Goal: Transaction & Acquisition: Purchase product/service

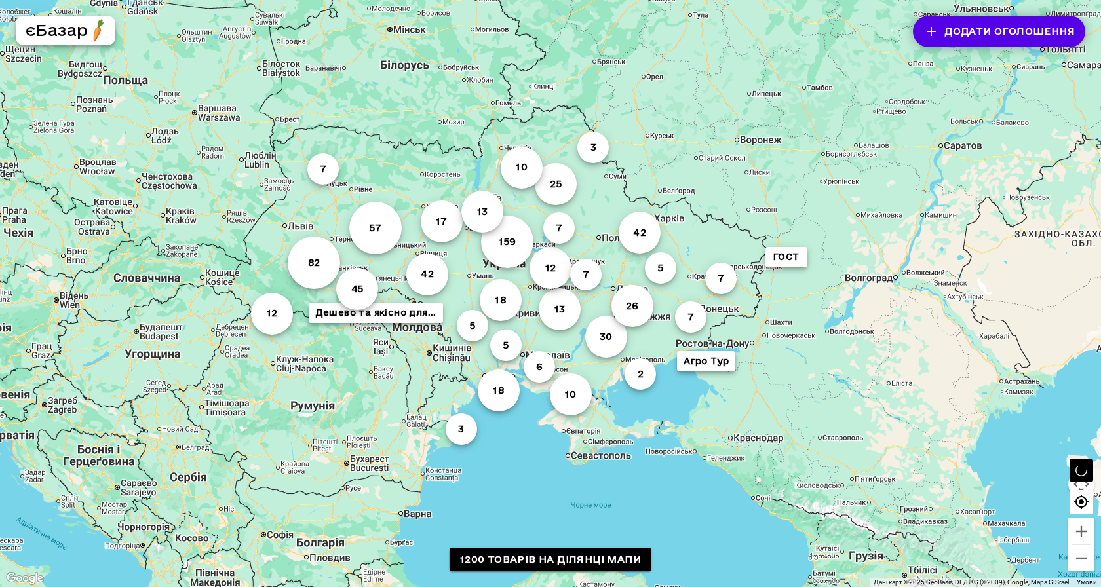
drag, startPoint x: 716, startPoint y: 174, endPoint x: 665, endPoint y: 174, distance: 51.1
click at [665, 174] on div "82 159 42 25 18 57 45 30 13 26 42 10 18 17 10 12 7 3 7 7 12 5 6 7 13 5 3 7 ГОСТ…" at bounding box center [550, 293] width 1101 height 587
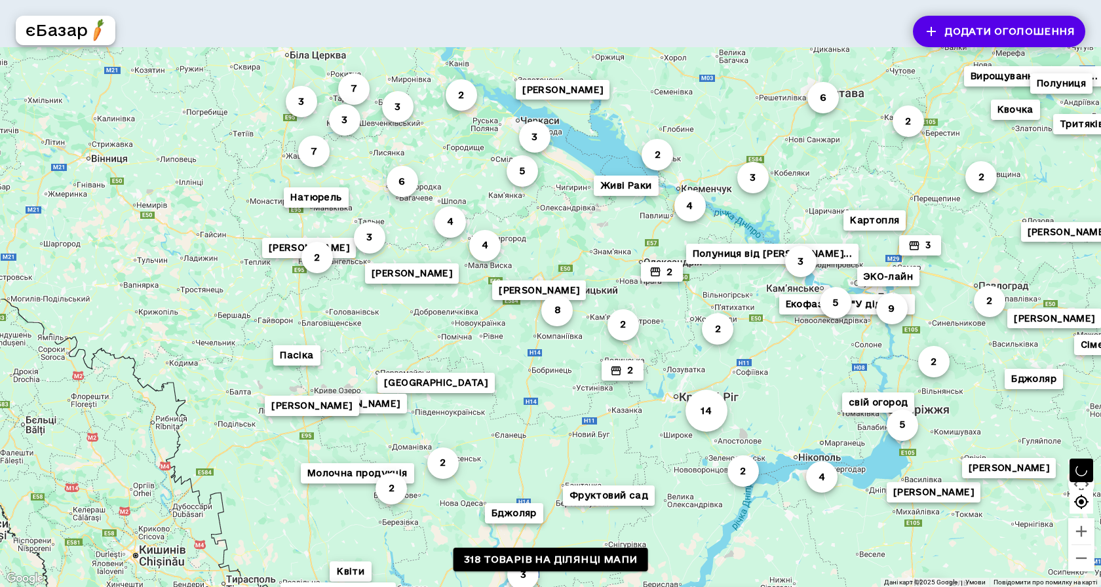
drag, startPoint x: 317, startPoint y: 169, endPoint x: 579, endPoint y: 232, distance: 269.6
click at [579, 232] on div "2 4 3 Полуниця від [PERSON_NAME]... 2 Сімейне ФГ «Заможна ... 2 3 Вирощування т…" at bounding box center [550, 293] width 1101 height 587
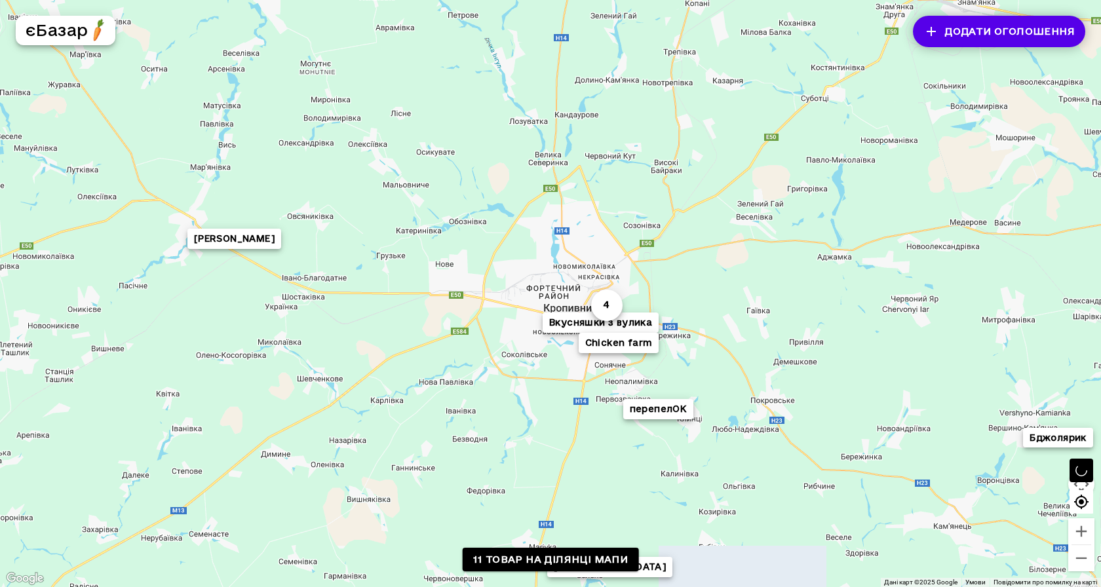
drag, startPoint x: 632, startPoint y: 250, endPoint x: 672, endPoint y: 275, distance: 47.1
click at [672, 275] on div "[PERSON_NAME] 4 Вкусняшки з вулика перепелОК [GEOGRAPHIC_DATA]" at bounding box center [550, 293] width 1101 height 587
click at [608, 305] on button "4" at bounding box center [606, 307] width 31 height 31
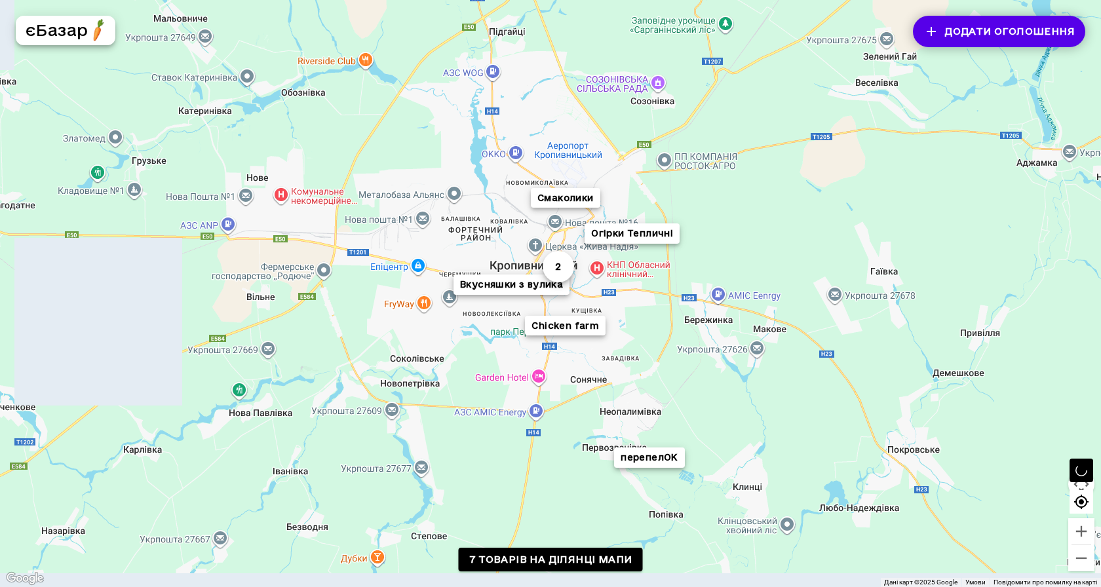
drag, startPoint x: 724, startPoint y: 383, endPoint x: 727, endPoint y: 310, distance: 72.8
click at [727, 310] on div "Смаколики Вкусняшки з вулика перепелОК 2 Chicken farm Огірки Тепличні" at bounding box center [1100, 573] width 1101 height 688
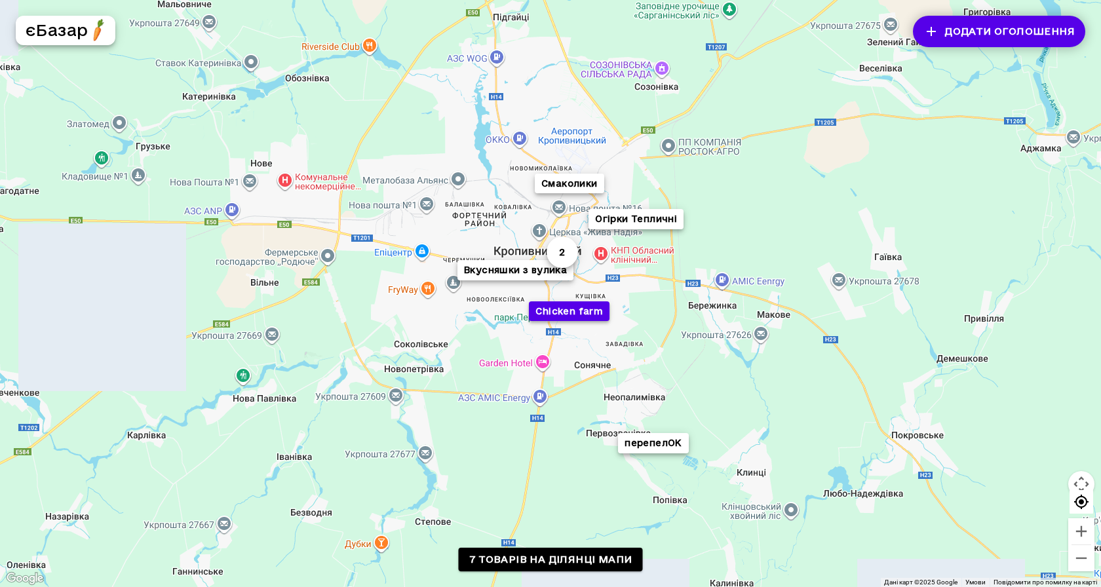
click at [568, 313] on button "Chicken farm" at bounding box center [569, 311] width 81 height 20
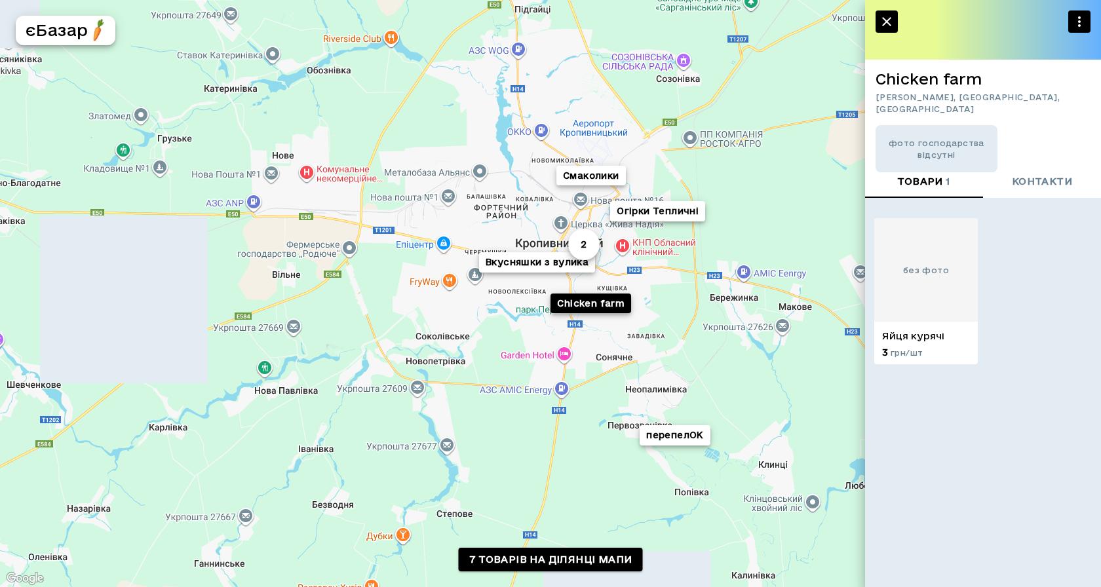
click at [908, 332] on p "Яйця курячі" at bounding box center [926, 336] width 88 height 13
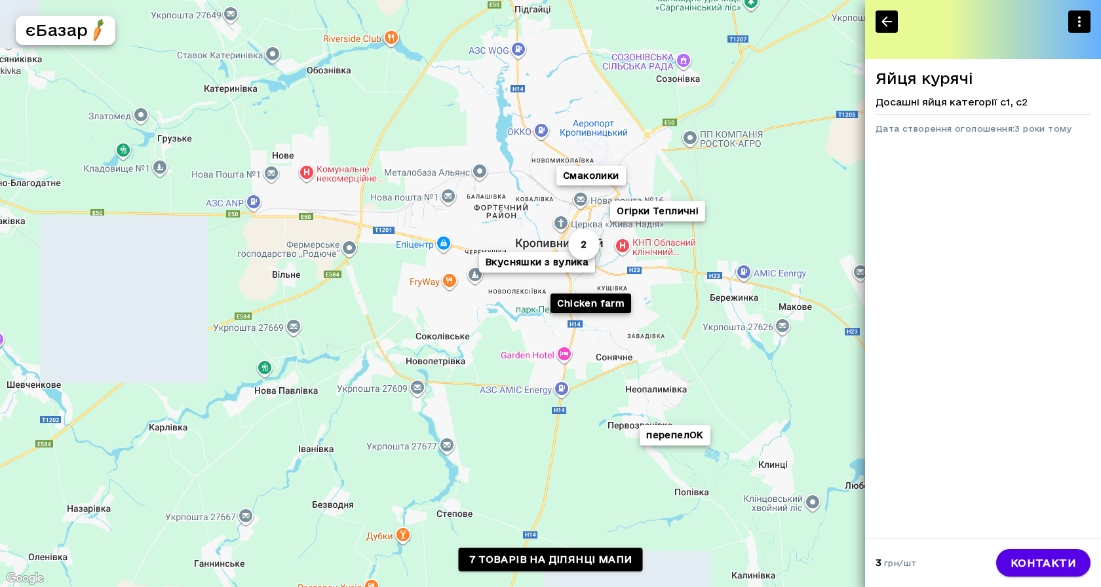
click at [889, 14] on icon "button" at bounding box center [887, 22] width 16 height 16
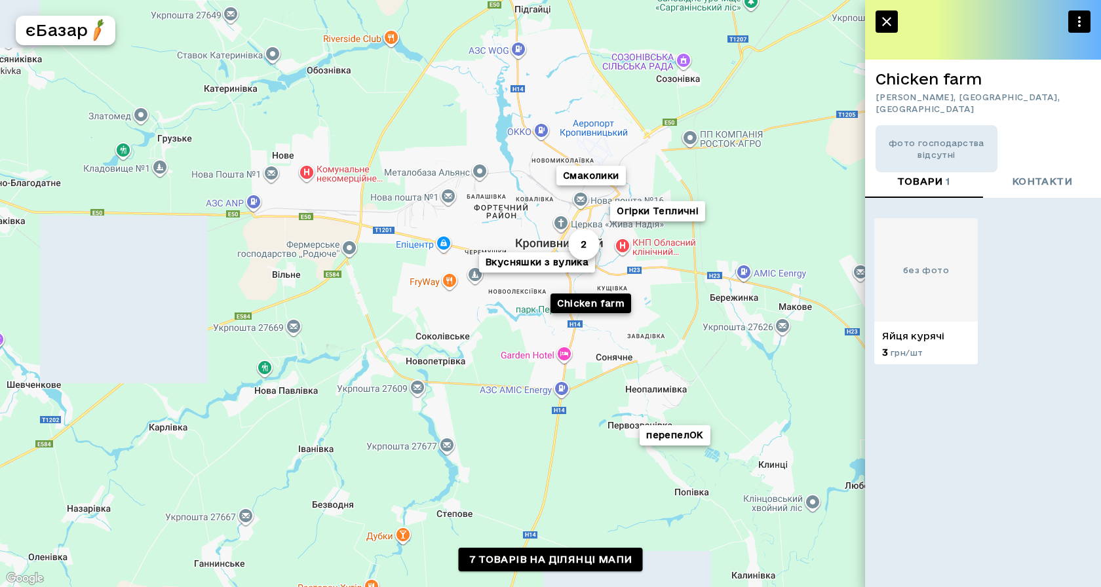
click at [929, 307] on div "без фото" at bounding box center [926, 270] width 104 height 104
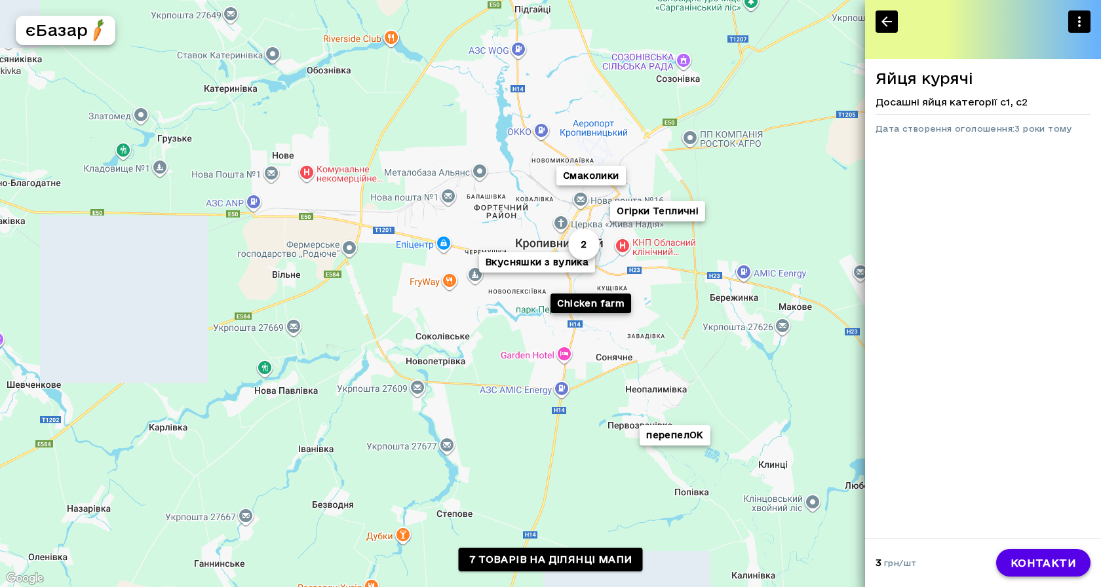
click at [1035, 559] on link "контакти" at bounding box center [1043, 563] width 94 height 28
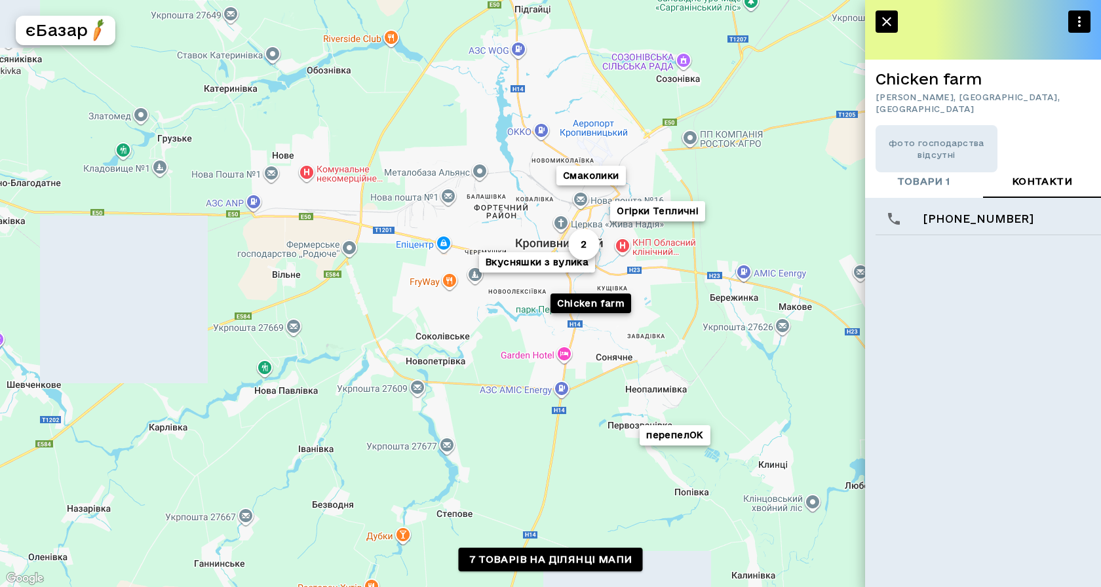
click at [889, 20] on icon "button" at bounding box center [887, 22] width 16 height 16
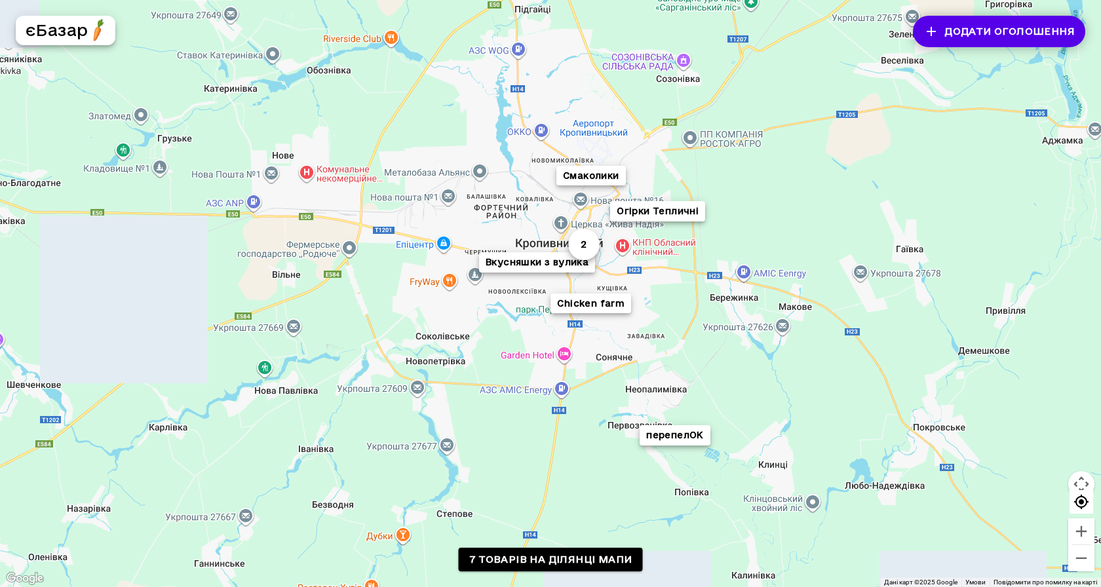
click at [999, 39] on button "Додати оголошення" at bounding box center [999, 31] width 172 height 31
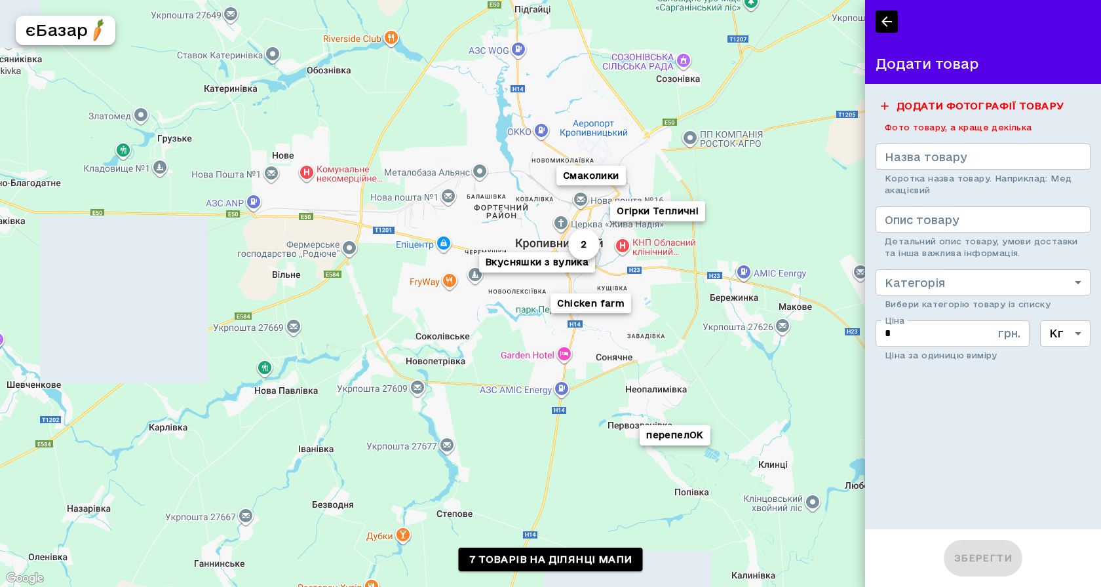
click at [935, 156] on input "Назва товару" at bounding box center [983, 157] width 215 height 26
click at [956, 338] on input "*" at bounding box center [934, 333] width 117 height 26
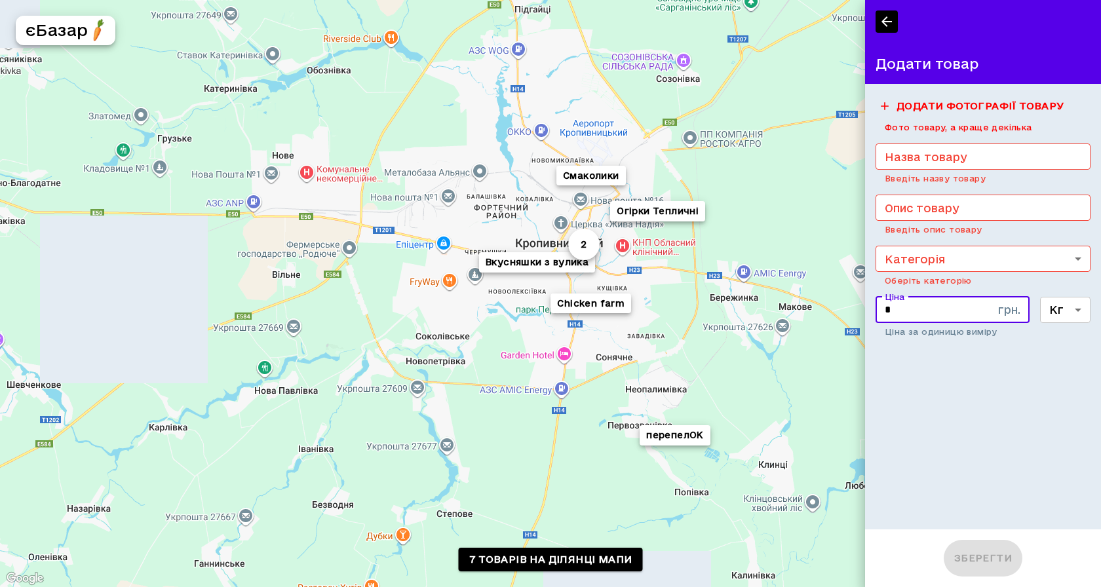
click at [943, 164] on input "Назва товару" at bounding box center [983, 157] width 215 height 26
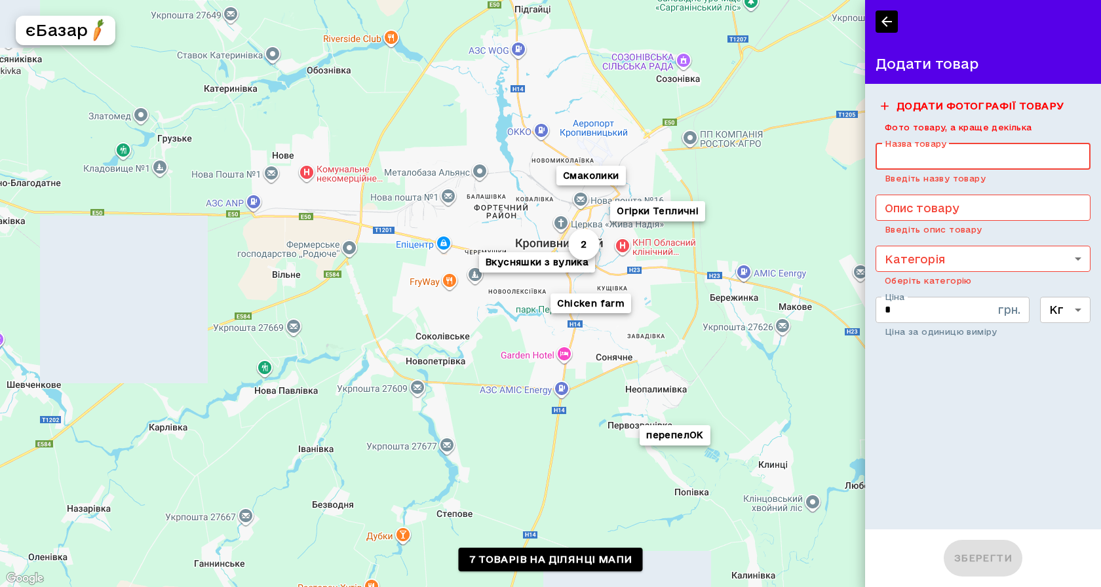
click at [939, 214] on textarea "Опис товару" at bounding box center [983, 207] width 197 height 15
click at [929, 258] on body "Смаколики Вкусняшки з вулика перепелОК 2 Chicken farm Огірки Тепличні Комбінаці…" at bounding box center [550, 293] width 1101 height 587
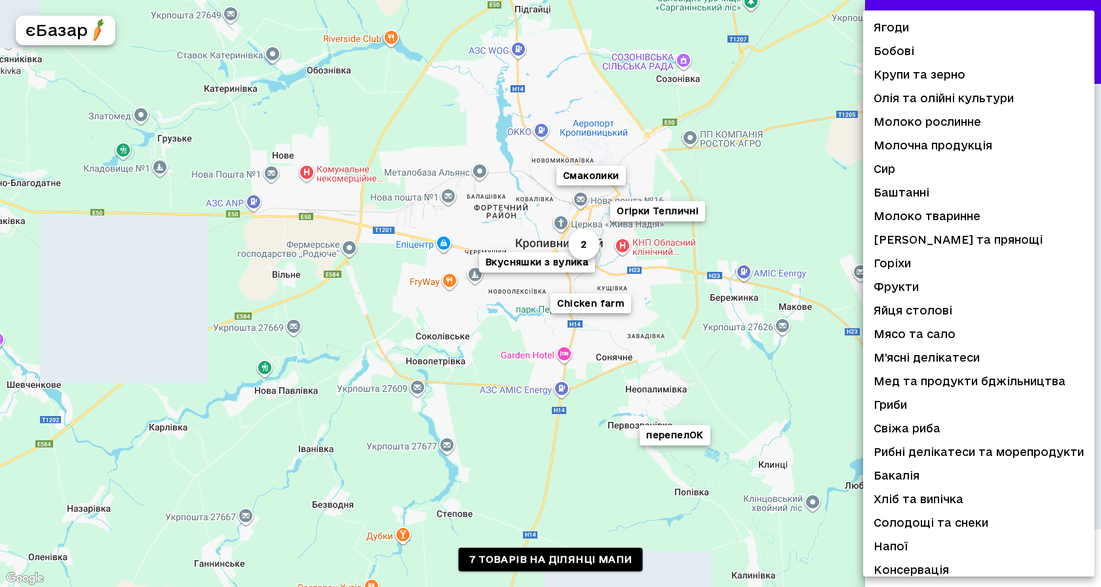
click at [933, 5] on div at bounding box center [550, 293] width 1101 height 587
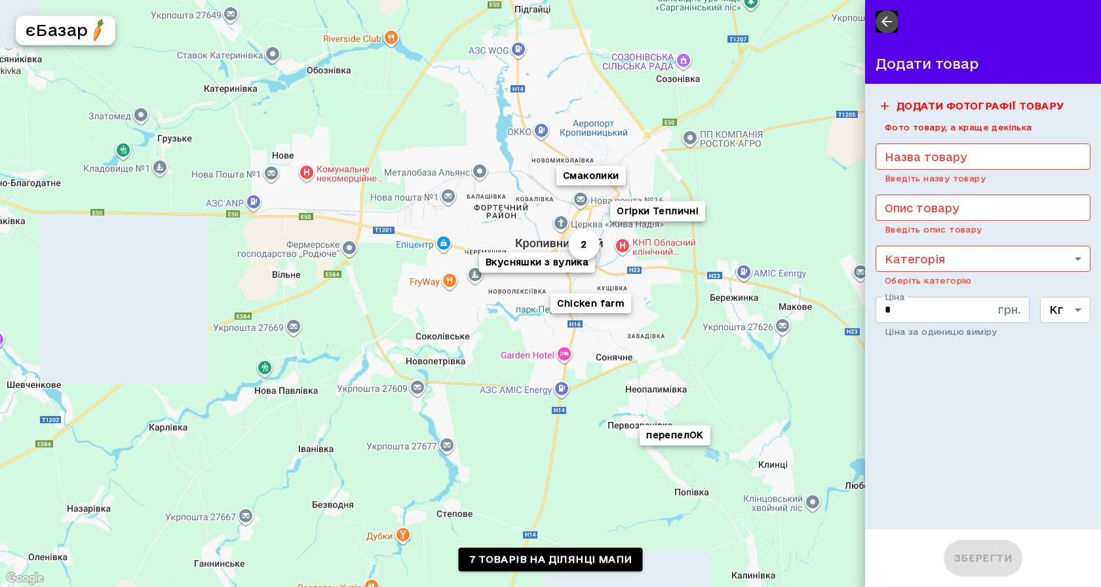
click at [886, 20] on icon "button" at bounding box center [887, 22] width 16 height 16
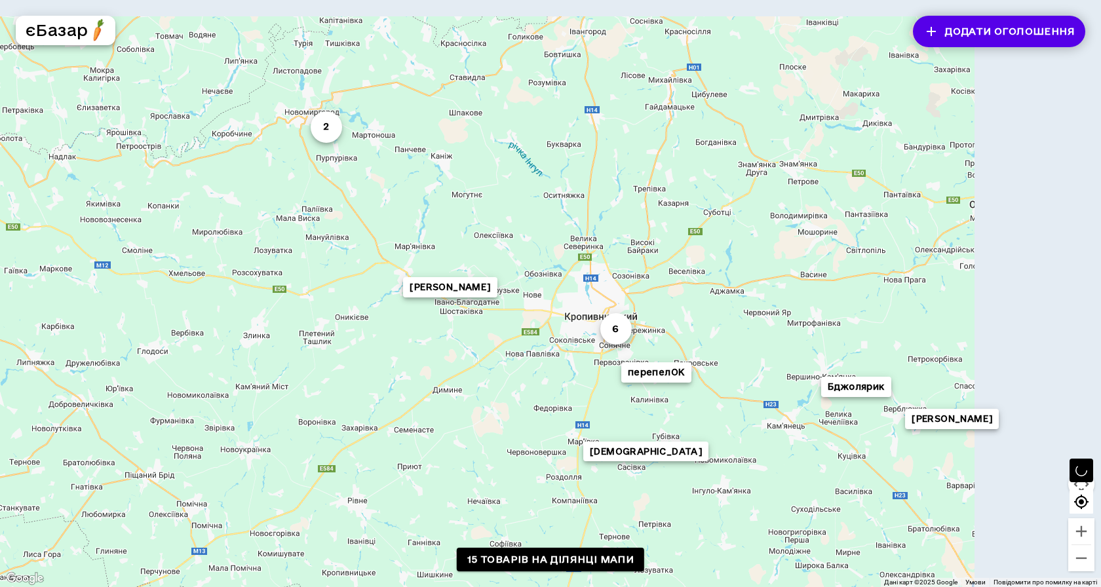
drag, startPoint x: 760, startPoint y: 222, endPoint x: 670, endPoint y: 271, distance: 102.1
click at [674, 271] on div "[PERSON_NAME] [PERSON_NAME] [PERSON_NAME] 2 6 2 перепелОК ФГ "Марциліна-2005" […" at bounding box center [550, 293] width 1101 height 587
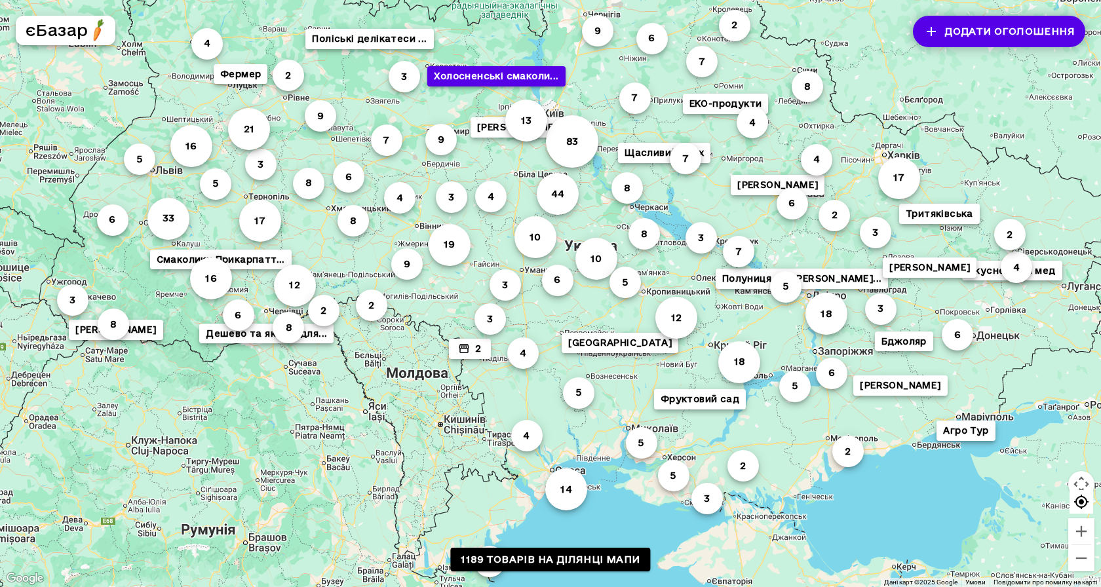
click at [501, 77] on button "Холосненські смаколи..." at bounding box center [496, 76] width 138 height 20
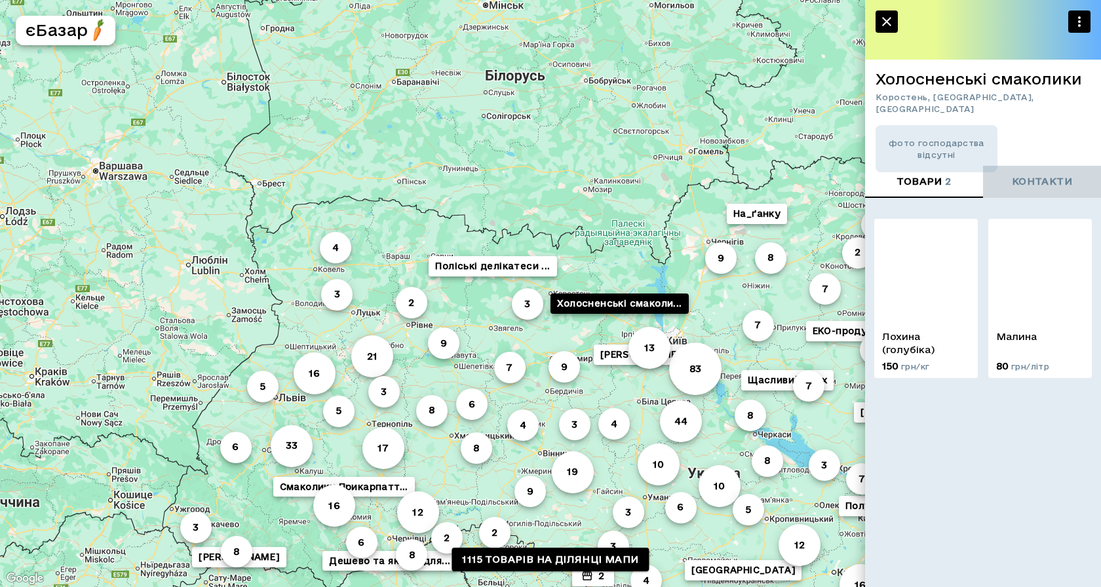
click at [1032, 187] on span "контакти" at bounding box center [1042, 182] width 60 height 16
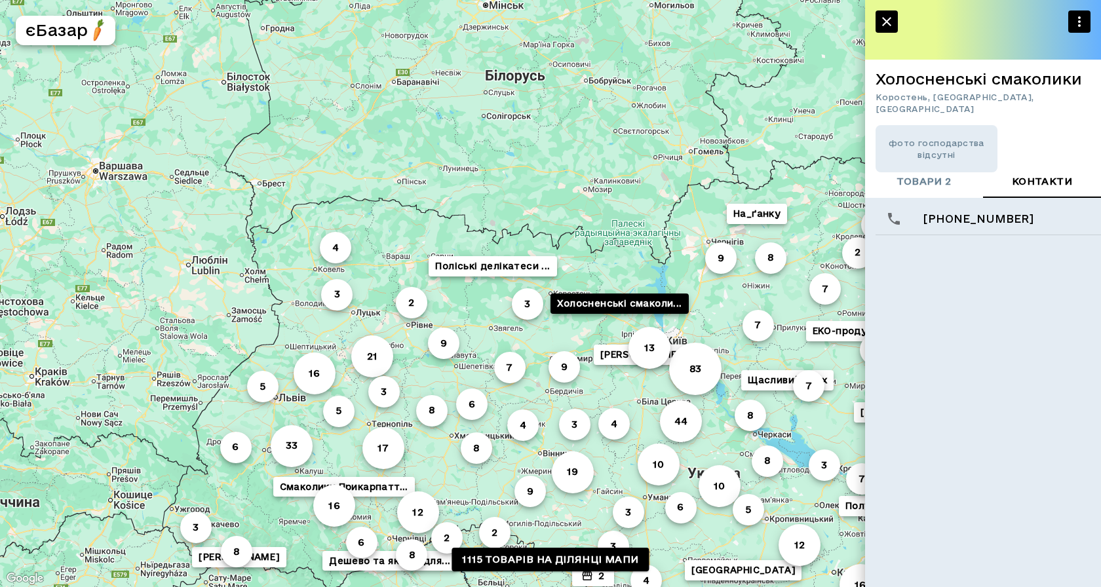
click at [941, 183] on span "товари 2" at bounding box center [924, 182] width 54 height 16
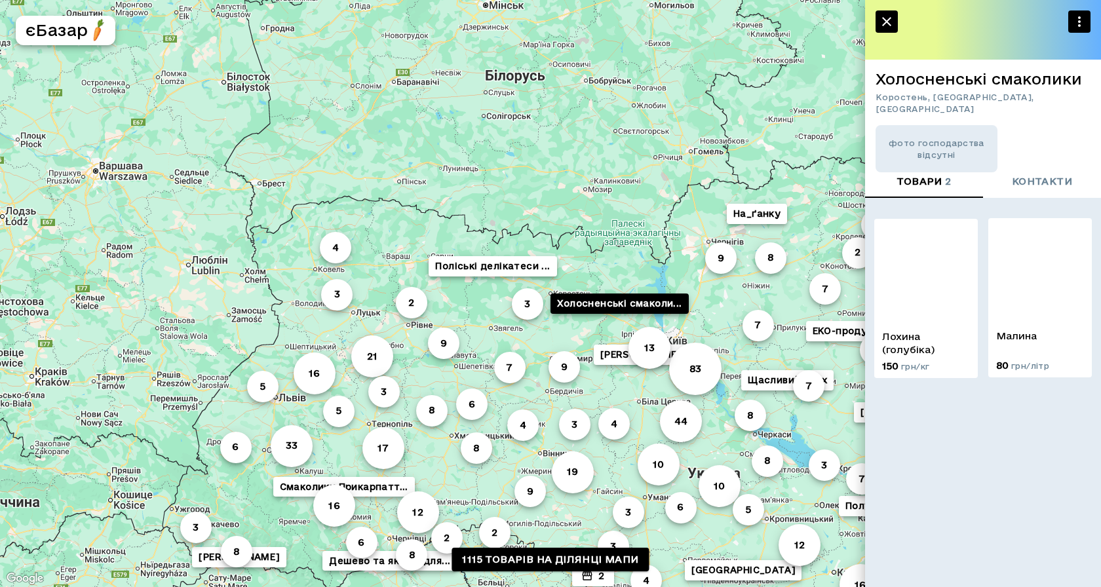
click at [1018, 261] on img at bounding box center [1040, 270] width 104 height 104
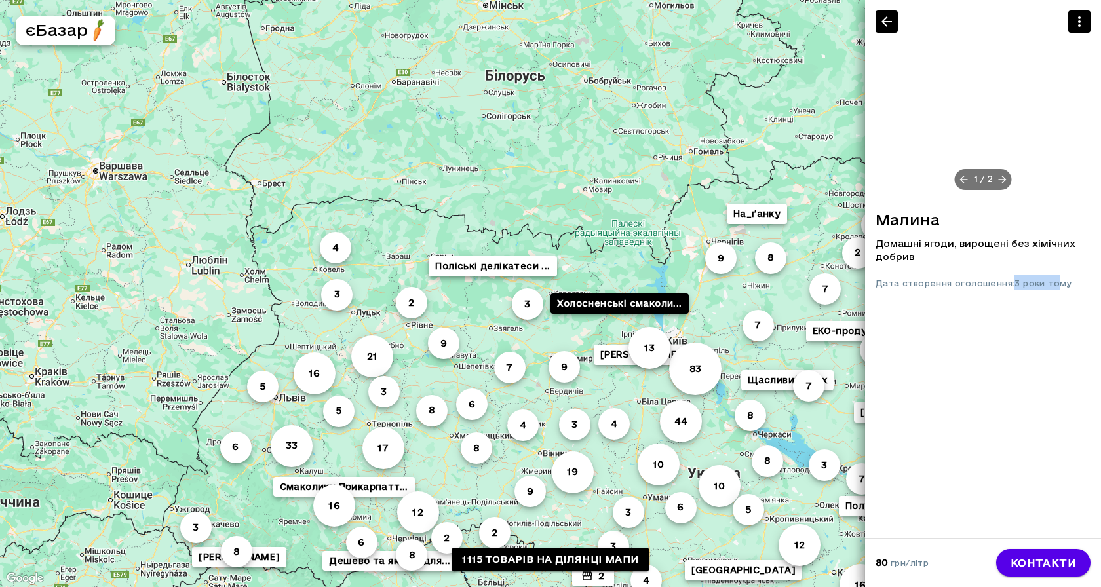
drag, startPoint x: 1011, startPoint y: 284, endPoint x: 1082, endPoint y: 280, distance: 71.5
click at [1072, 283] on div "Малина Домашні ягоди, вирощені без хімічних добрив Дата створення оголошення: 3…" at bounding box center [983, 251] width 236 height 100
click at [885, 15] on icon "button" at bounding box center [887, 22] width 16 height 16
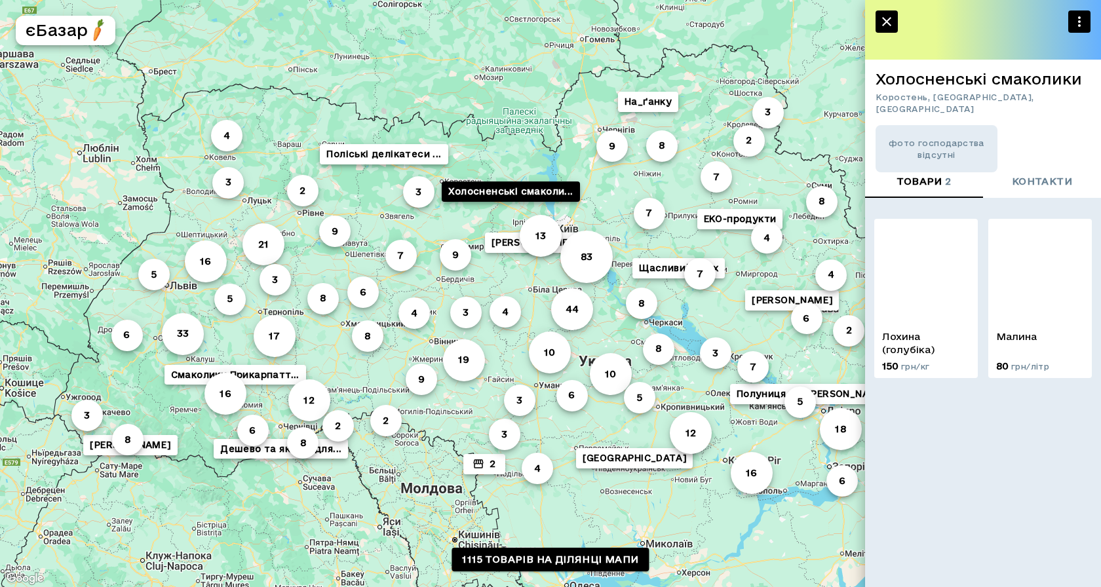
drag, startPoint x: 623, startPoint y: 212, endPoint x: 539, endPoint y: 119, distance: 124.8
click at [539, 120] on div "4 10 44 6 83 Green Field 10 5 3 [PERSON_NAME] 3 7 8 2 3 6 5 8 2 9 4 6 18 7 12 6…" at bounding box center [550, 293] width 1101 height 587
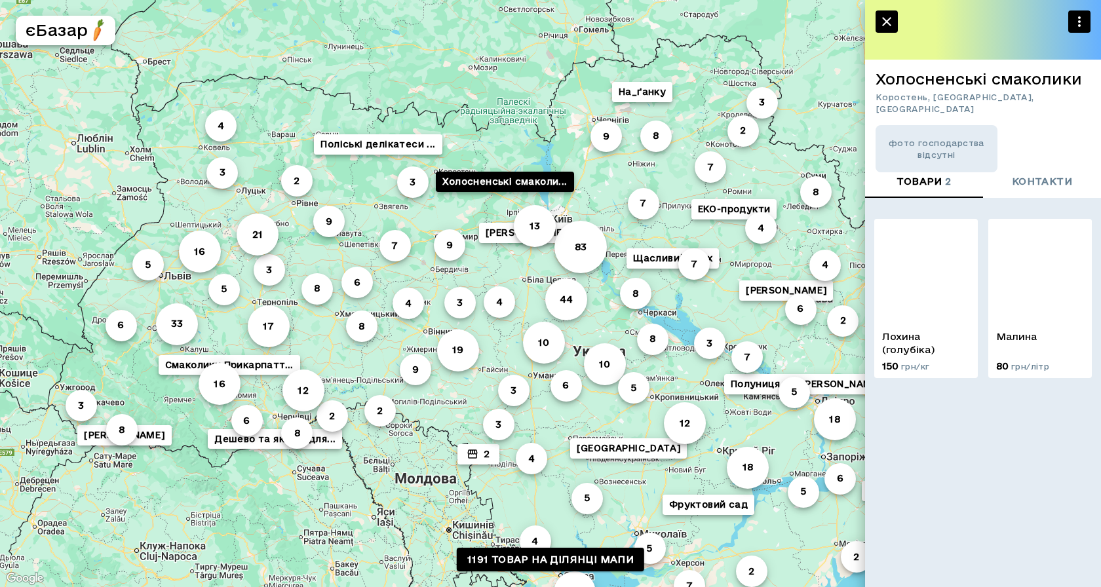
click at [875, 18] on div at bounding box center [983, 30] width 236 height 60
click at [85, 34] on h5 "єБазар" at bounding box center [57, 30] width 62 height 21
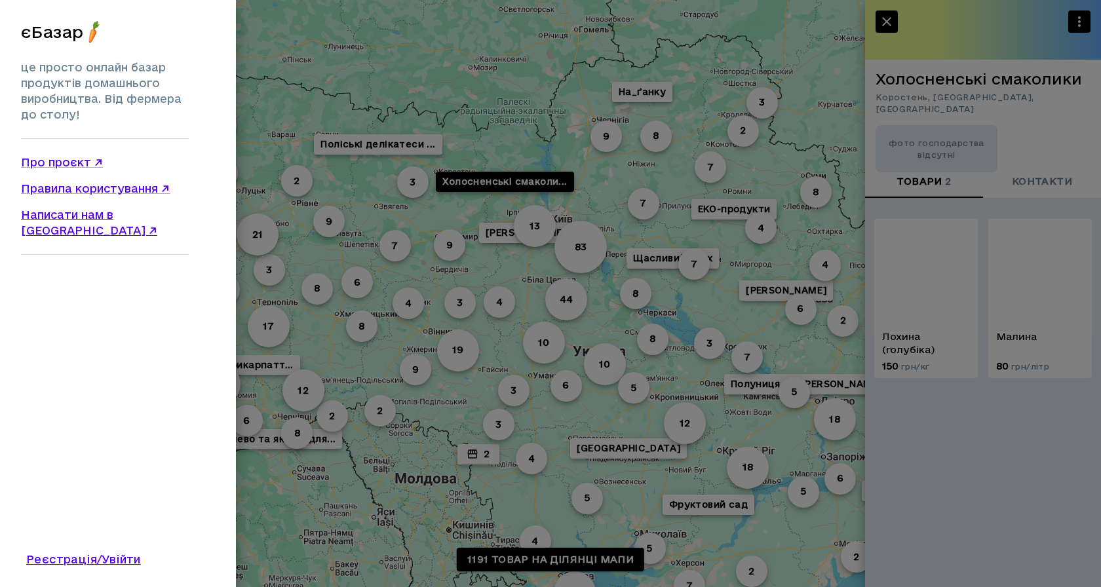
click at [106, 216] on link "Написати нам в [GEOGRAPHIC_DATA] ↗" at bounding box center [105, 222] width 168 height 31
click at [581, 290] on div at bounding box center [550, 293] width 1101 height 587
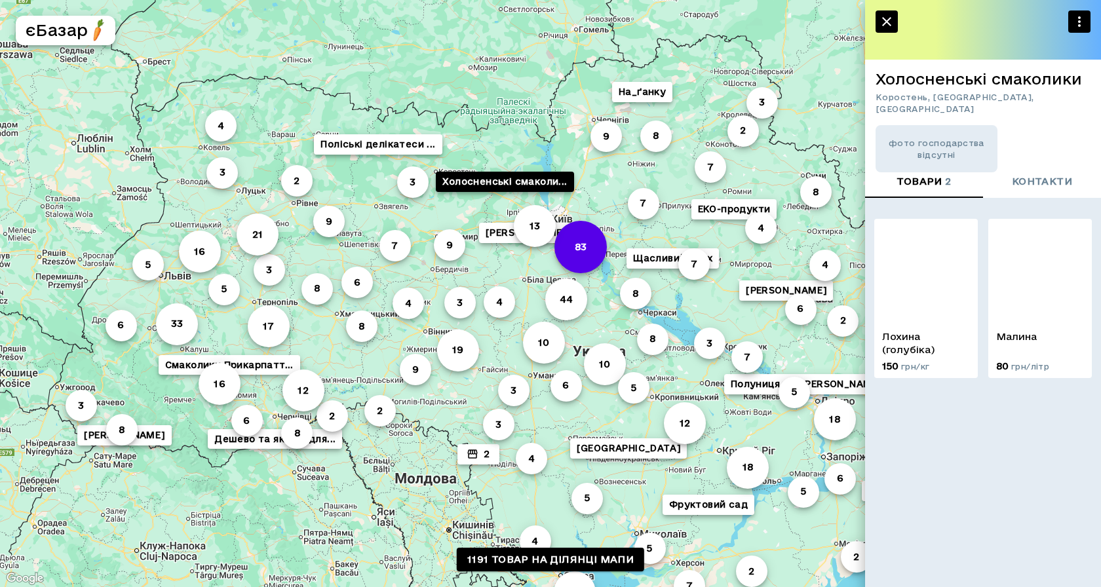
click at [585, 244] on button "83" at bounding box center [580, 247] width 52 height 52
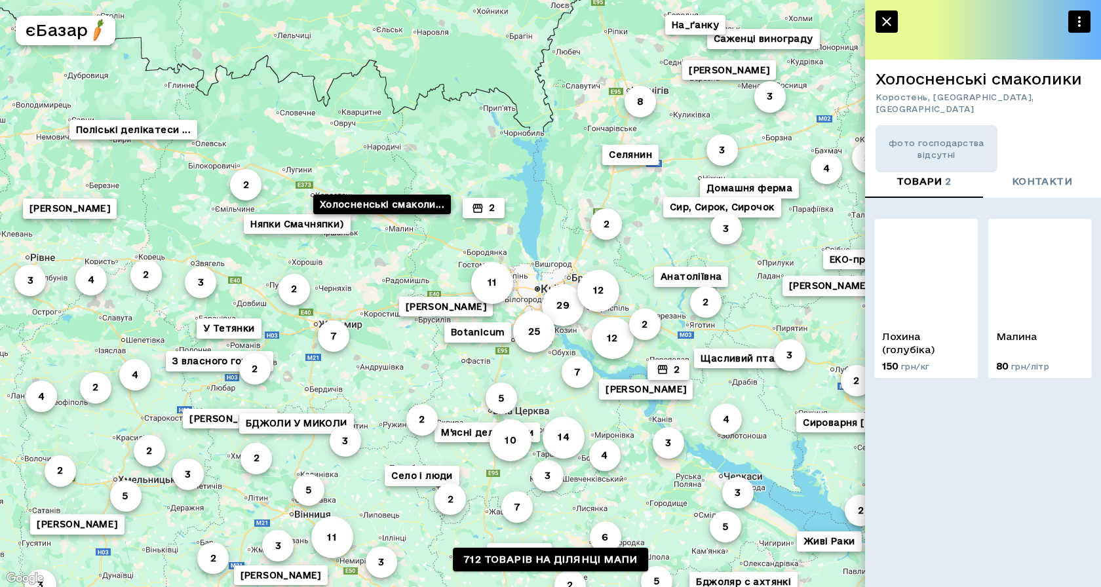
click at [887, 19] on icon "button" at bounding box center [887, 22] width 16 height 16
